Goal: Task Accomplishment & Management: Complete application form

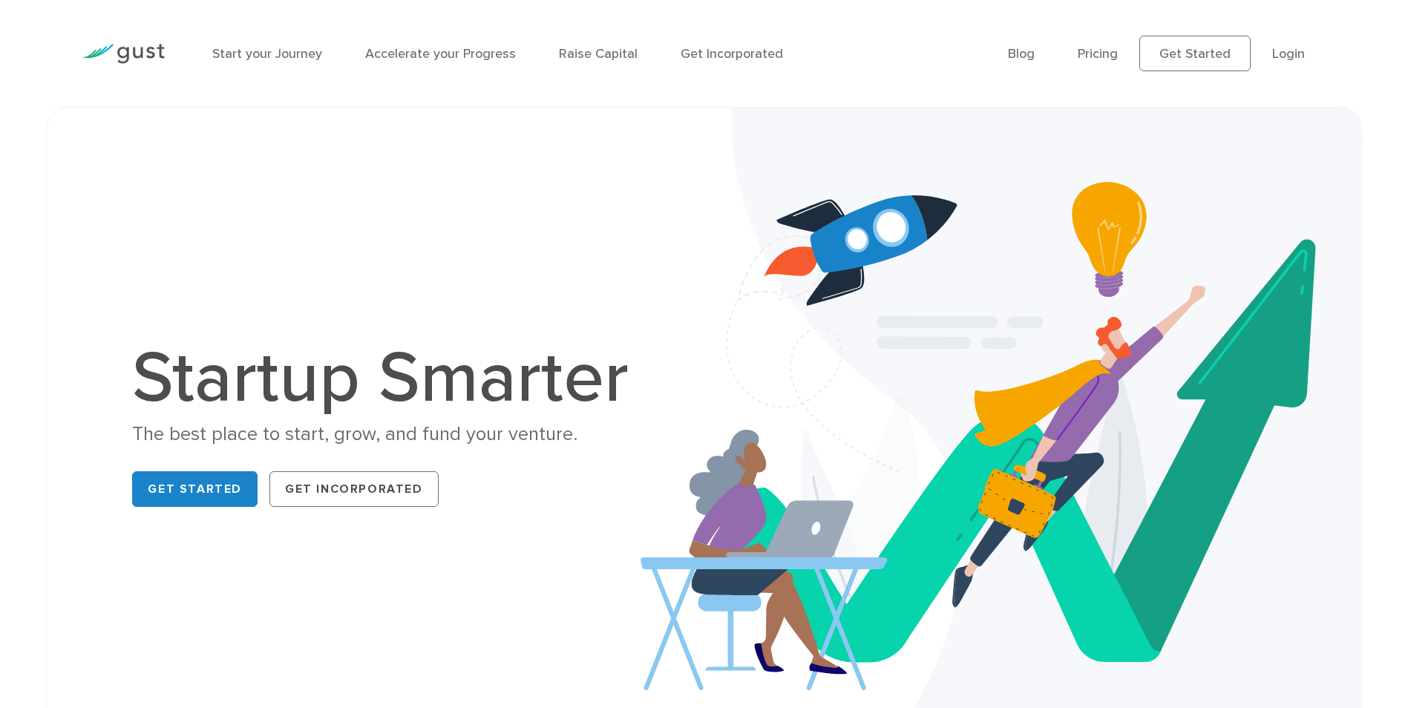
click at [1289, 53] on link "Login" at bounding box center [1288, 54] width 33 height 16
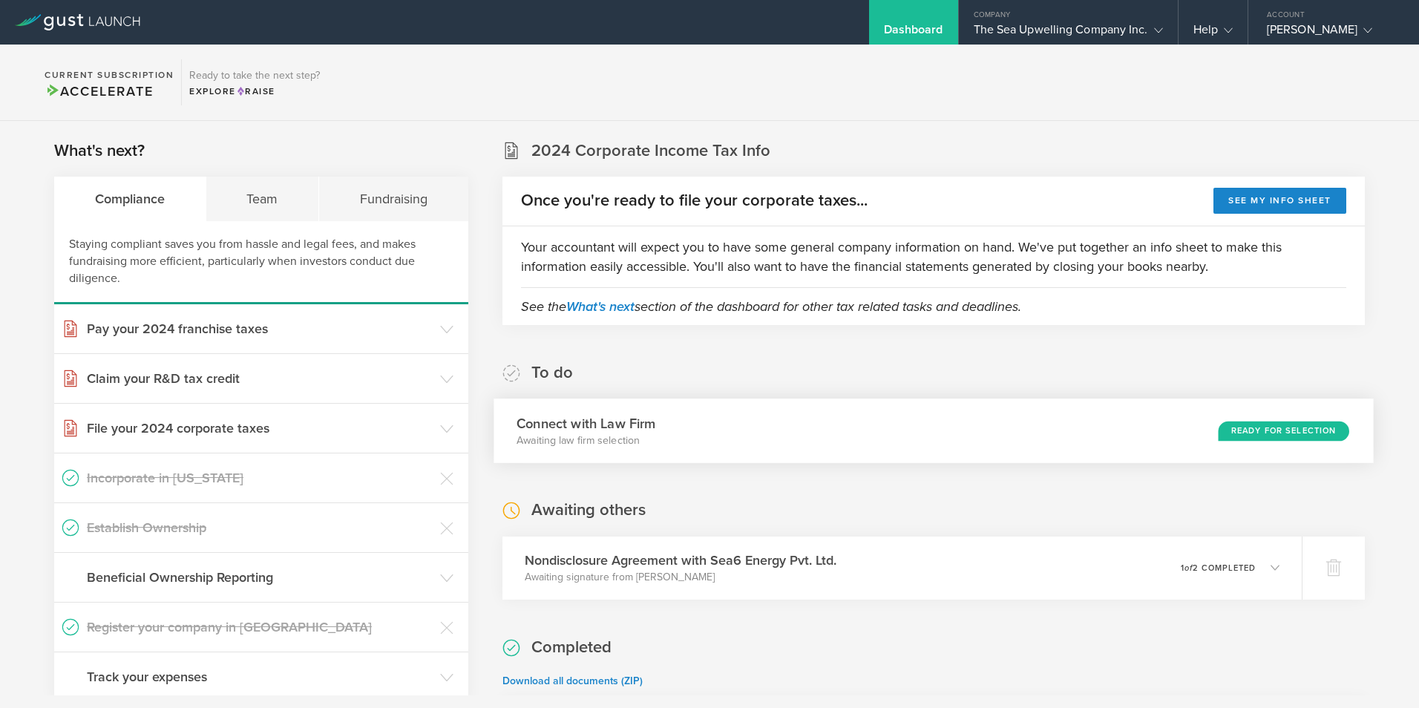
click at [1279, 427] on div "Ready for Selection" at bounding box center [1283, 431] width 131 height 20
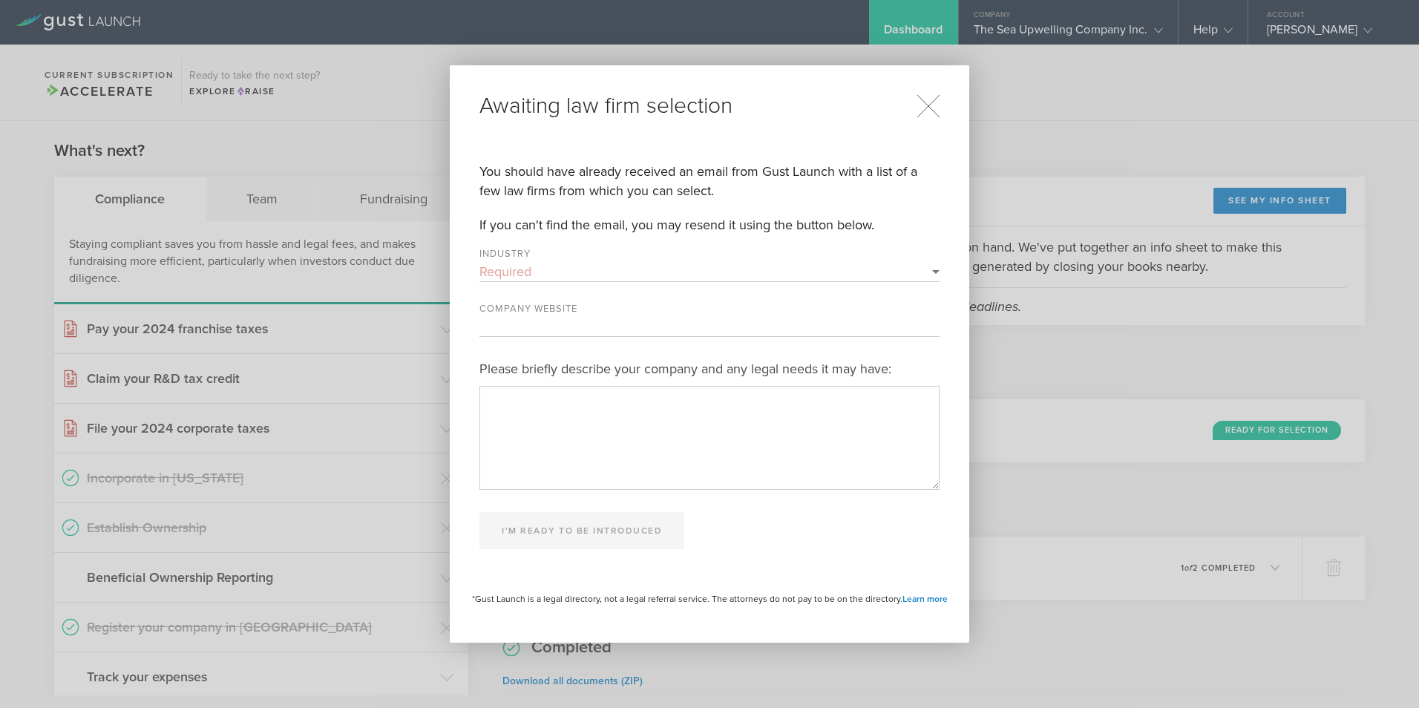
click at [935, 269] on select "Required 3D Printing Administrative Services Adtech Advanced Manufacturing Aero…" at bounding box center [709, 271] width 460 height 19
select select "climate_tech"
click at [479, 262] on select "Required 3D Printing Administrative Services Adtech Advanced Manufacturing Aero…" at bounding box center [709, 271] width 460 height 19
click at [695, 318] on input "Company Website" at bounding box center [709, 326] width 460 height 19
type input "www.sea-up.life"
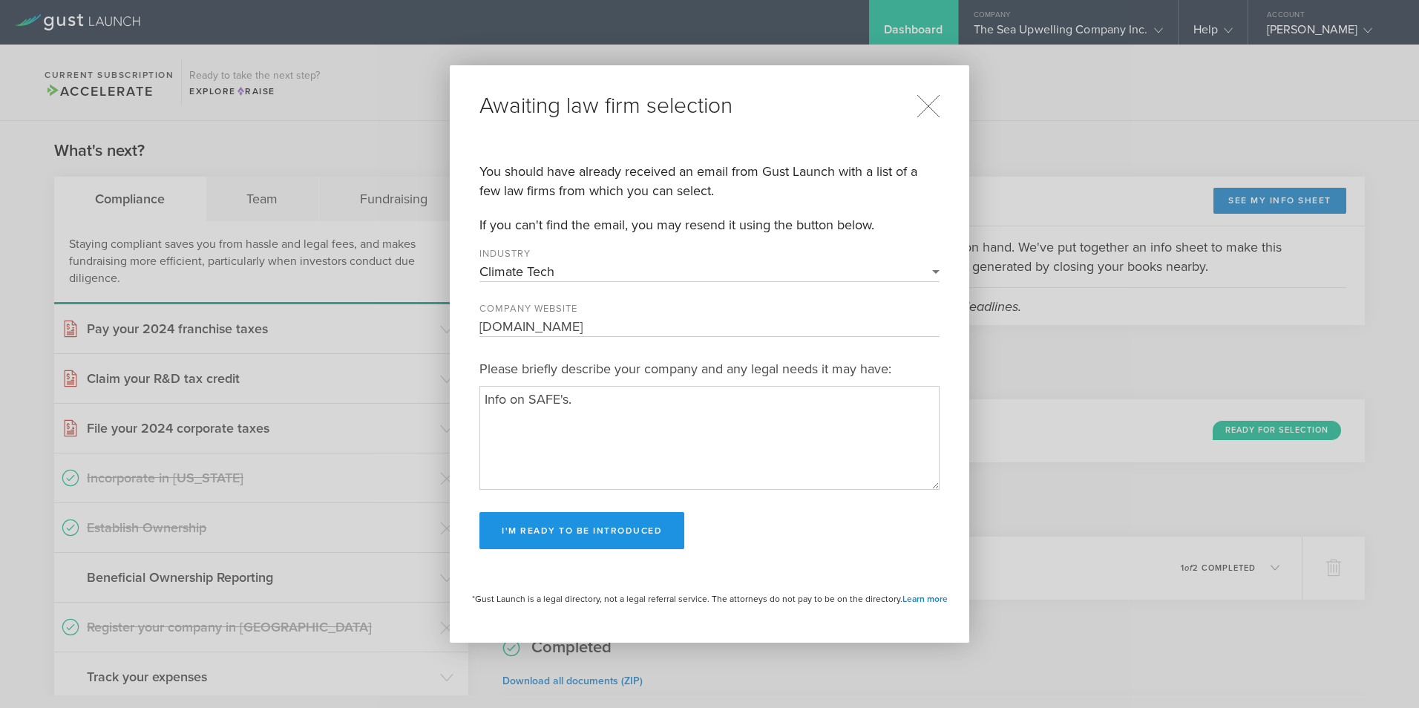
type textarea "Info on SAFE's."
click at [557, 525] on button "I'm ready to be introduced" at bounding box center [581, 530] width 205 height 37
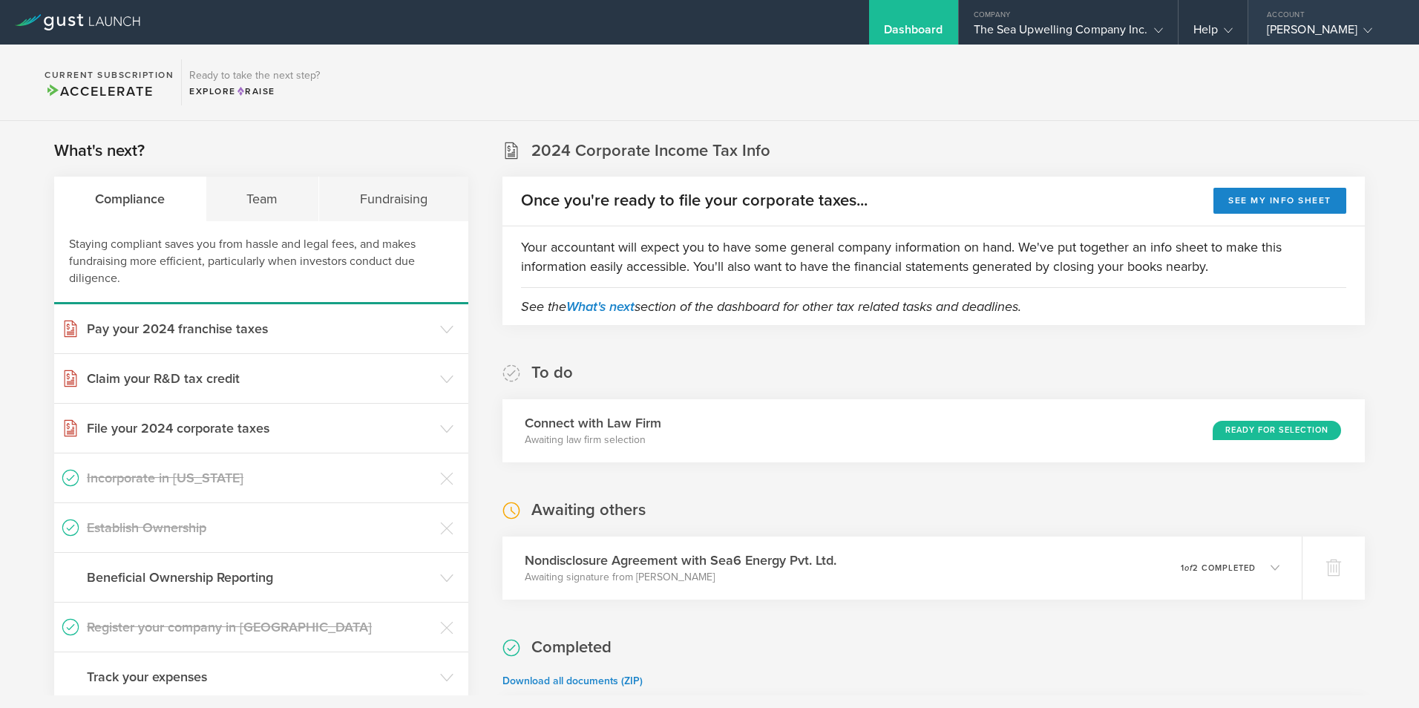
click at [1293, 29] on div "Philip Kithil" at bounding box center [1330, 33] width 126 height 22
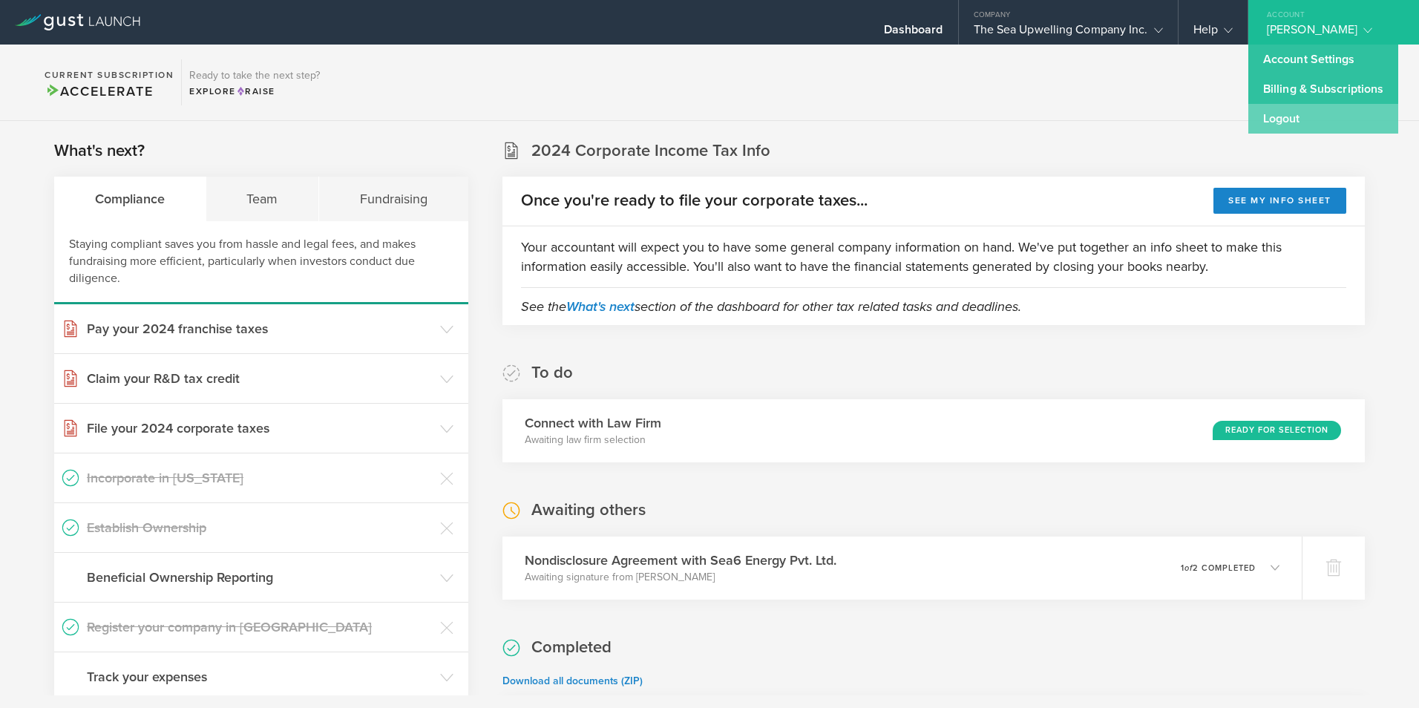
click at [1283, 117] on link "Logout" at bounding box center [1323, 119] width 150 height 30
